Goal: Information Seeking & Learning: Learn about a topic

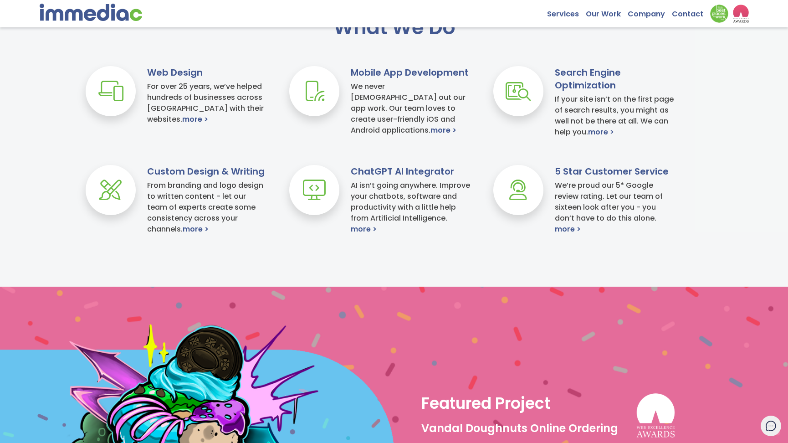
scroll to position [436, 0]
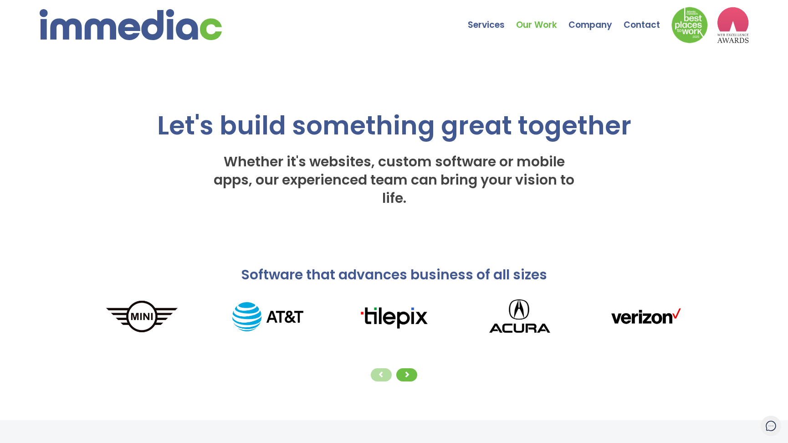
click at [534, 21] on link "Our Work" at bounding box center [542, 18] width 52 height 32
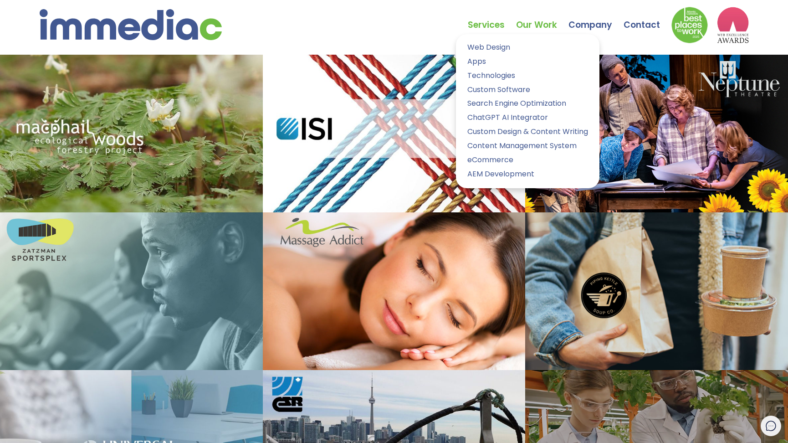
click at [487, 20] on link "Services" at bounding box center [492, 18] width 48 height 32
click at [478, 63] on link "Apps" at bounding box center [528, 61] width 130 height 13
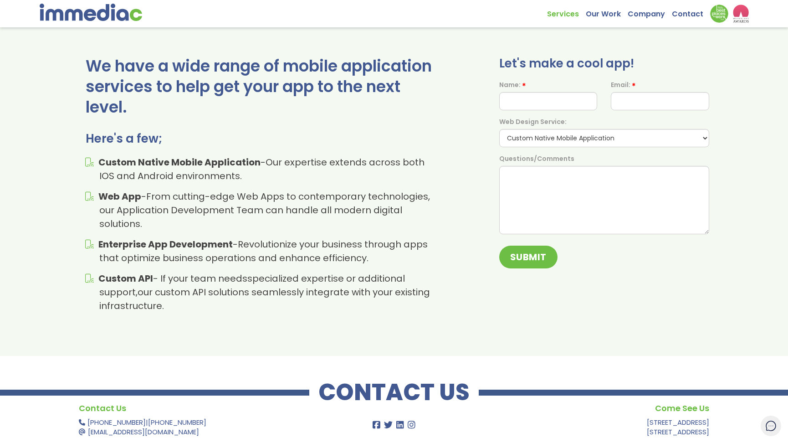
scroll to position [1052, 0]
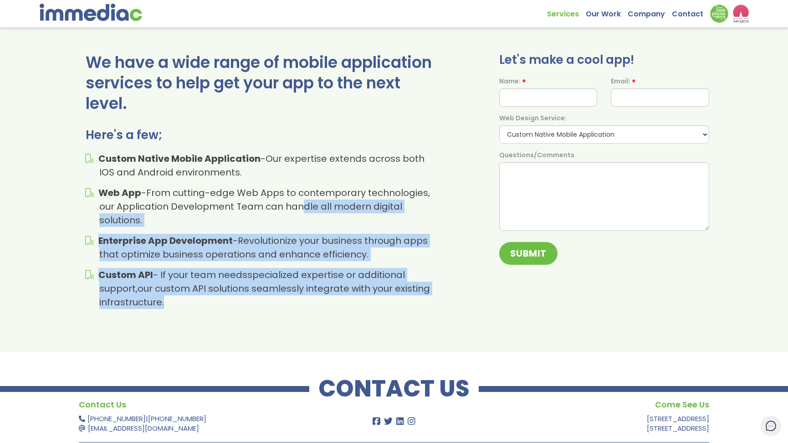
drag, startPoint x: 341, startPoint y: 280, endPoint x: 303, endPoint y: 185, distance: 102.6
click at [303, 185] on ul "Custom Native Mobile Application - Our expertise extends across both IOS and An…" at bounding box center [263, 230] width 354 height 157
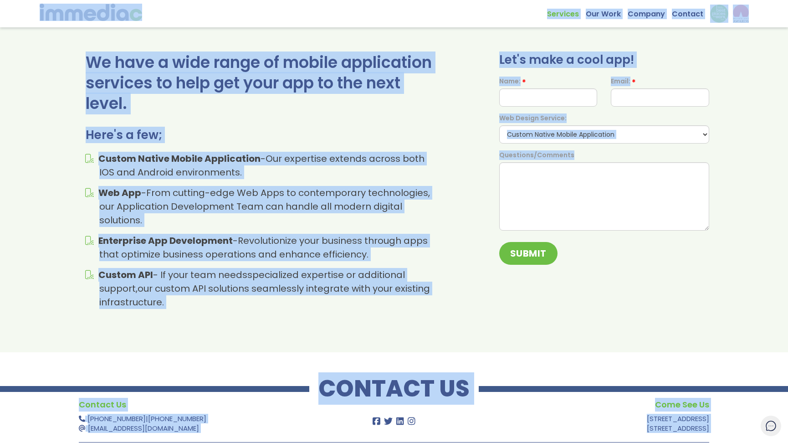
copy body "Services Web Design Apps Technologies Custom Software Search Engine Optimizatio…"
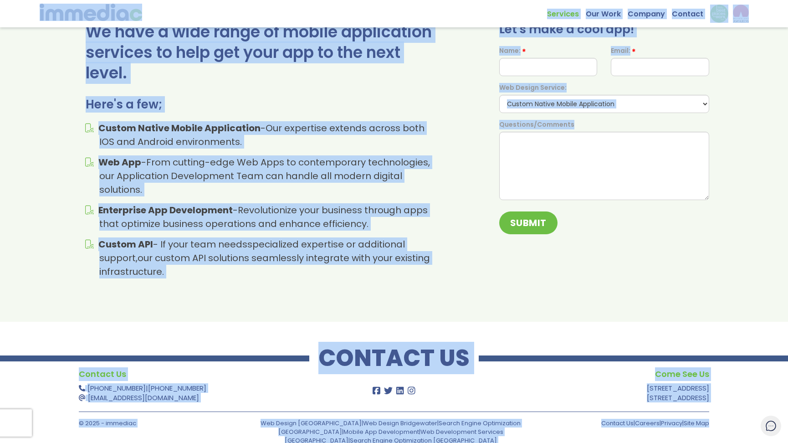
click at [366, 90] on div "We have a wide range of mobile application services to help get your app to the…" at bounding box center [263, 150] width 354 height 257
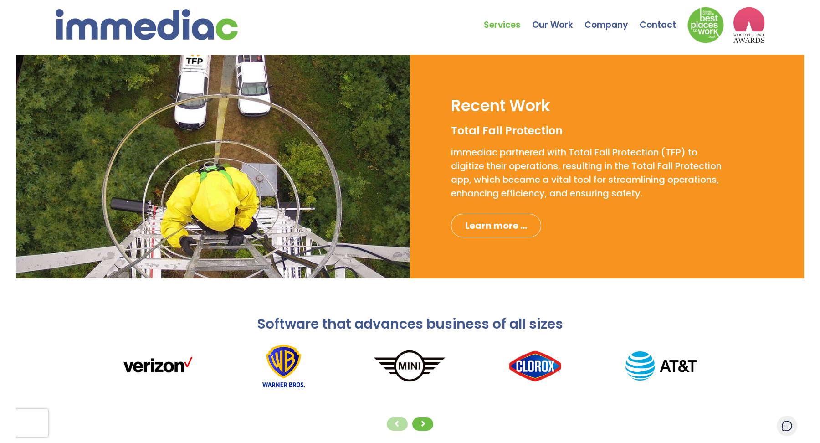
scroll to position [0, 0]
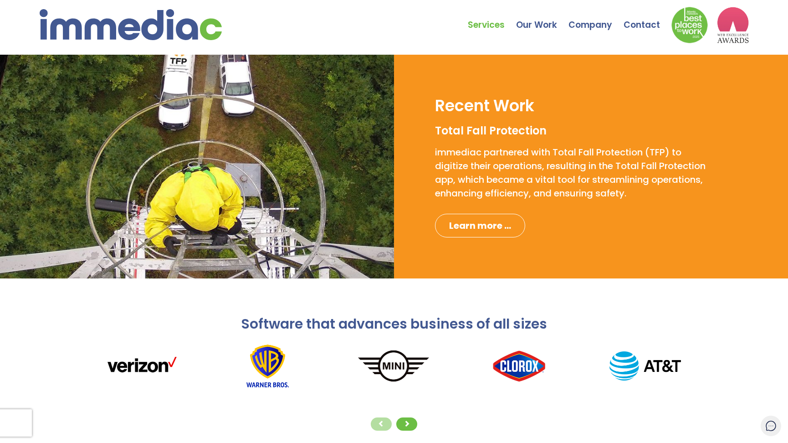
click at [236, 28] on div "Services Web Design Apps Technologies Custom Software Search Engine Optimizatio…" at bounding box center [394, 21] width 709 height 43
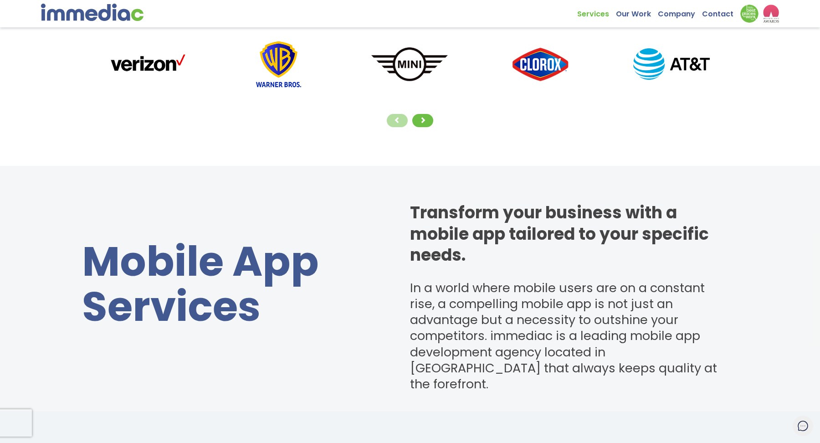
scroll to position [304, 0]
